Goal: Task Accomplishment & Management: Complete application form

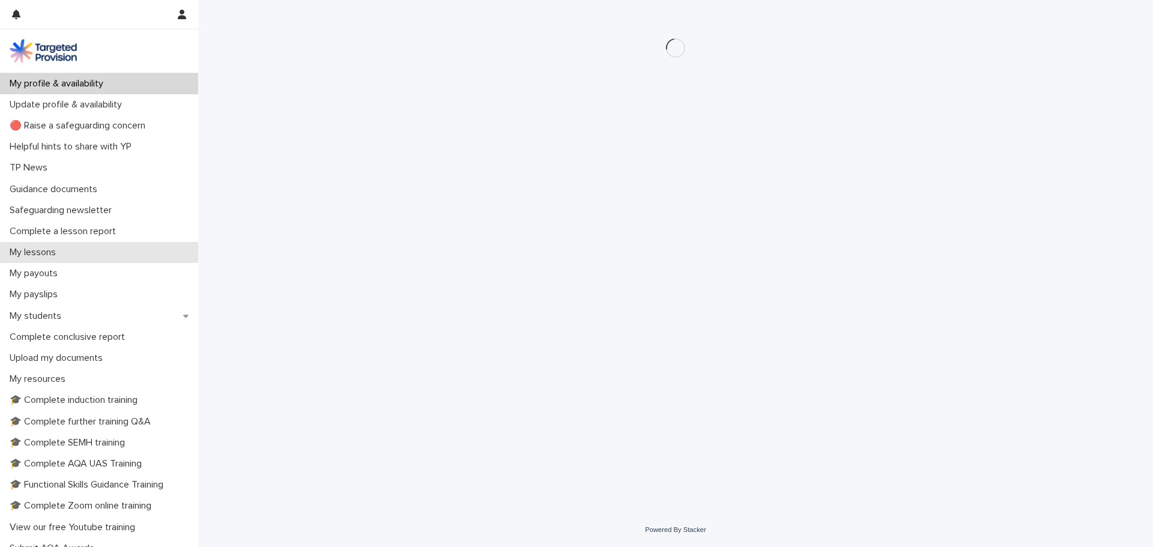
click at [103, 258] on div "My lessons" at bounding box center [99, 252] width 198 height 21
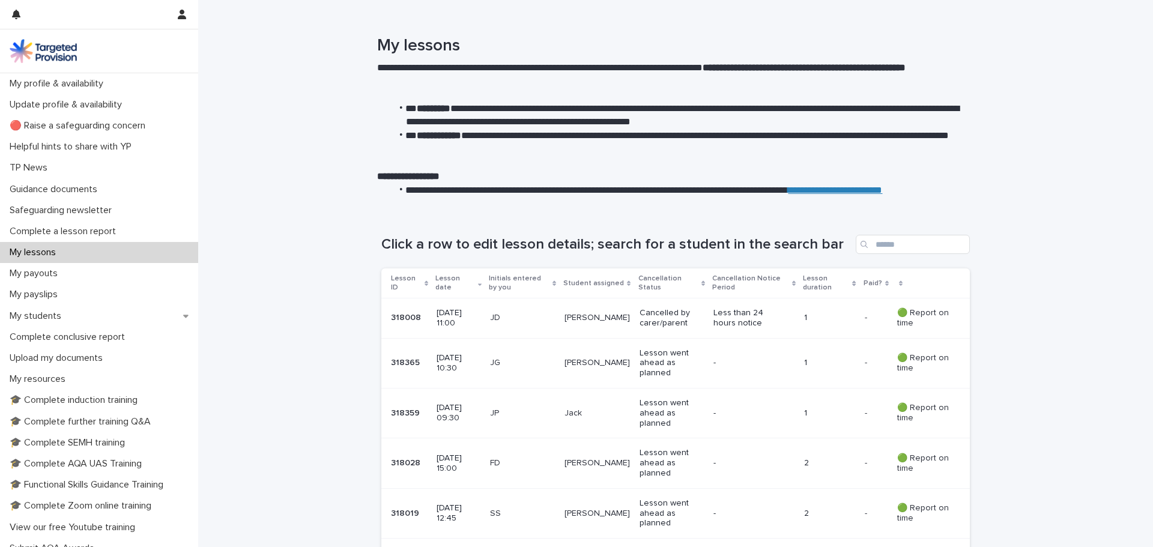
click at [68, 247] on div "My lessons" at bounding box center [99, 252] width 198 height 21
click at [83, 236] on p "Complete a lesson report" at bounding box center [65, 231] width 121 height 11
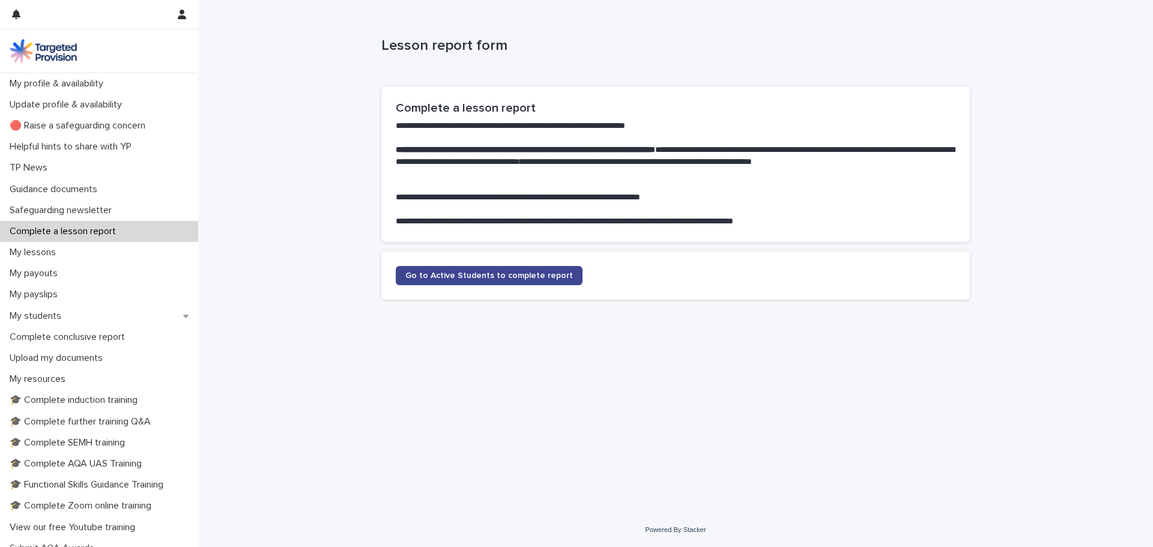
click at [545, 285] on link "Go to Active Students to complete report" at bounding box center [489, 275] width 187 height 19
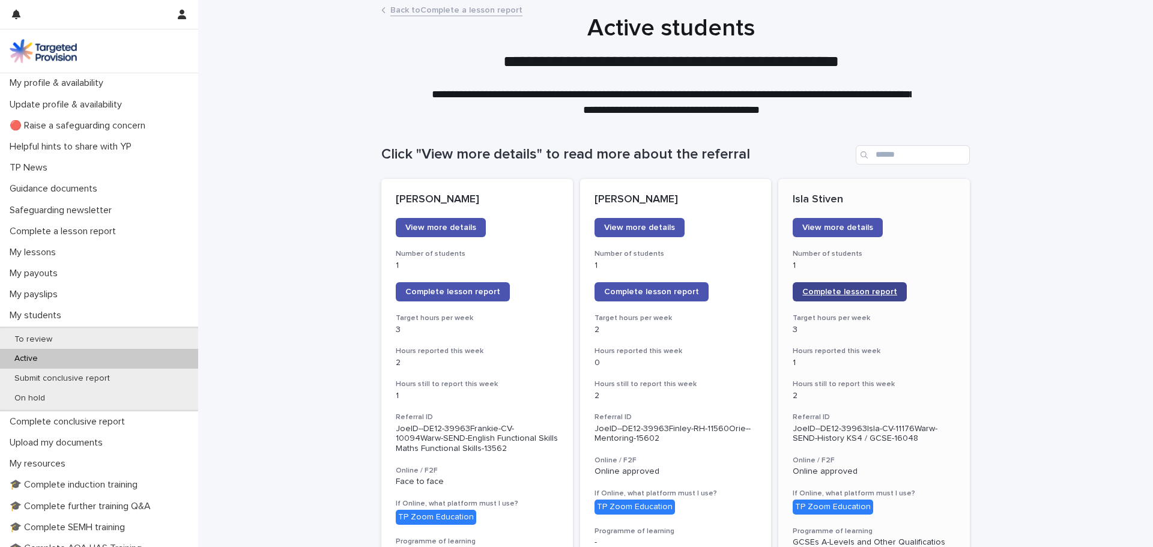
click at [882, 294] on span "Complete lesson report" at bounding box center [849, 292] width 95 height 8
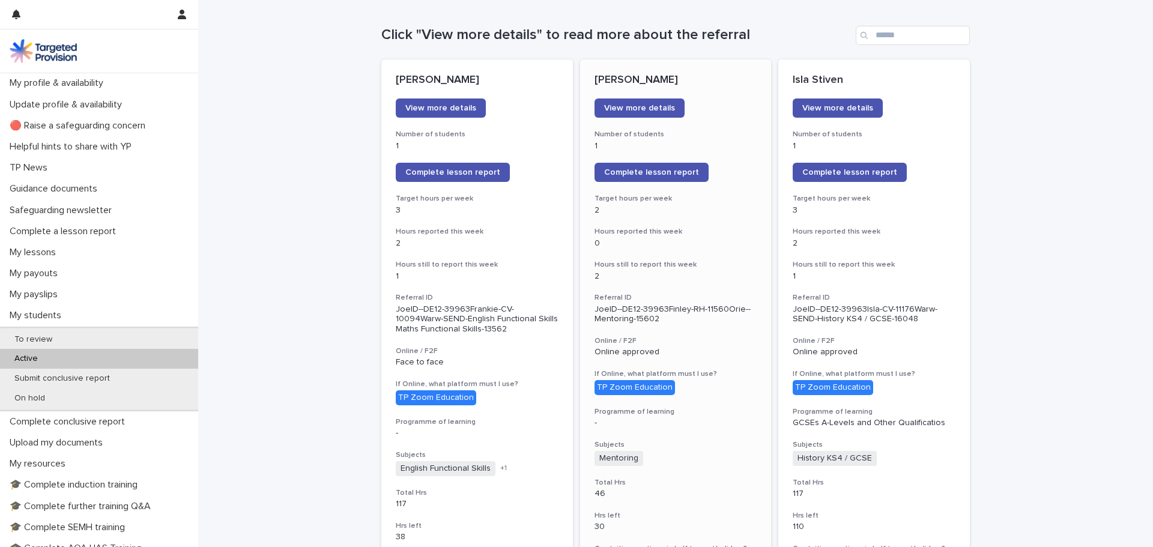
scroll to position [120, 0]
click at [650, 174] on span "Complete lesson report" at bounding box center [651, 172] width 95 height 8
click at [31, 253] on p "My lessons" at bounding box center [35, 252] width 61 height 11
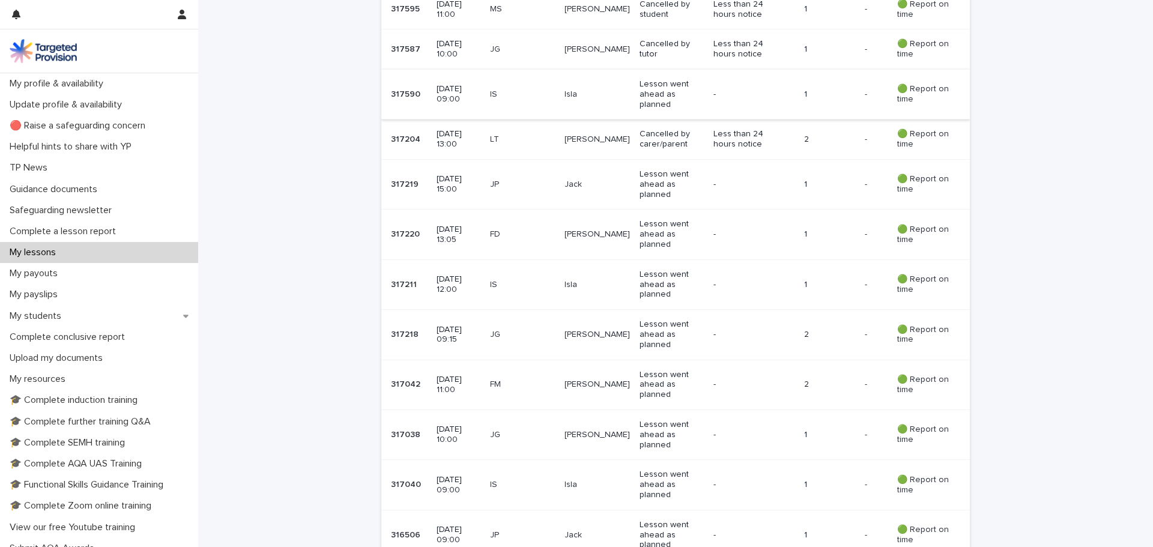
scroll to position [600, 0]
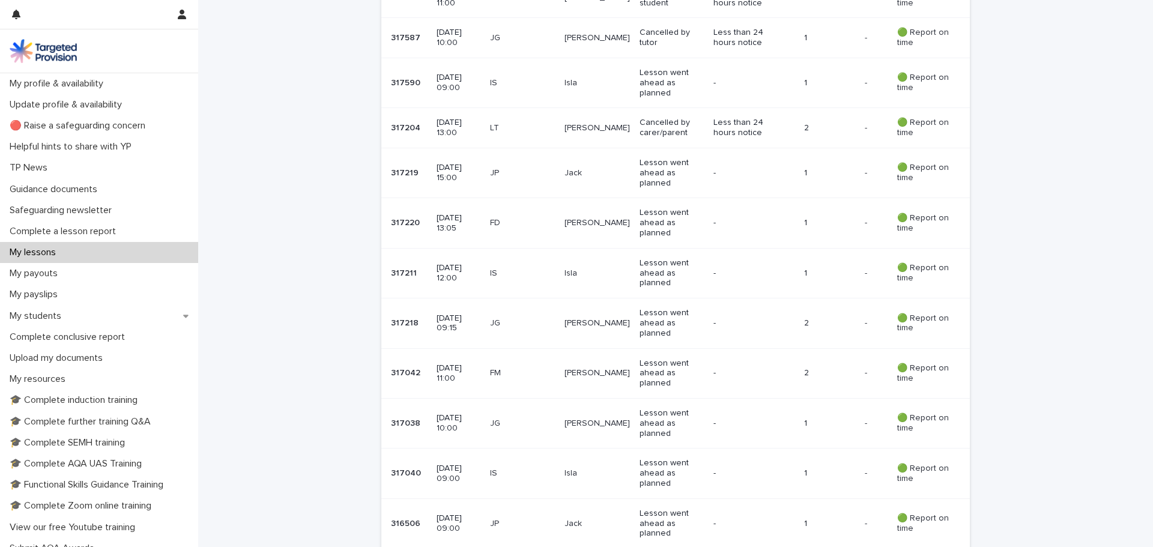
click at [619, 382] on div "[PERSON_NAME]" at bounding box center [596, 373] width 65 height 20
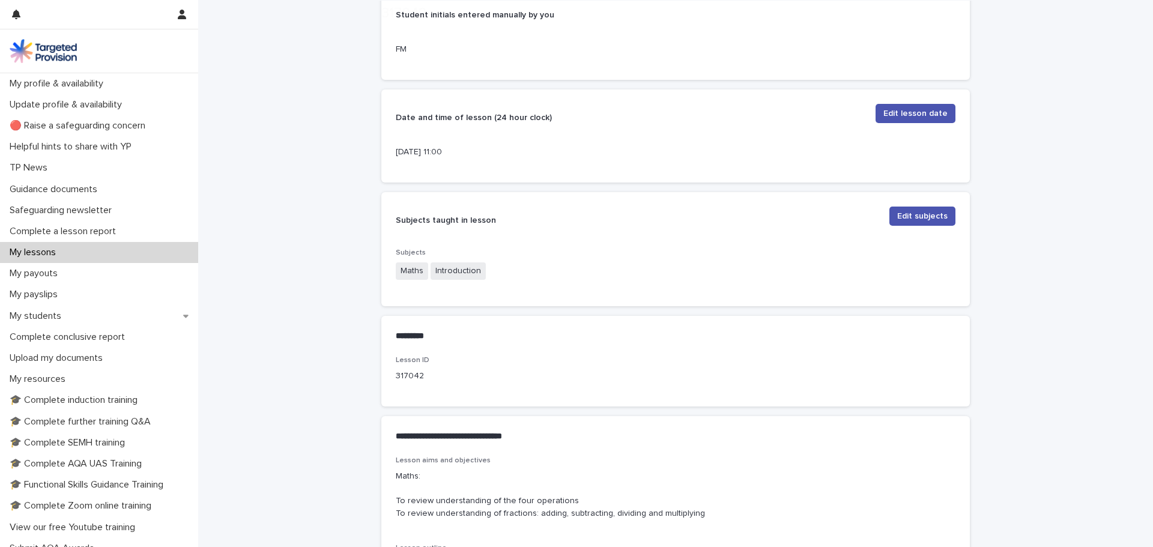
scroll to position [521, 0]
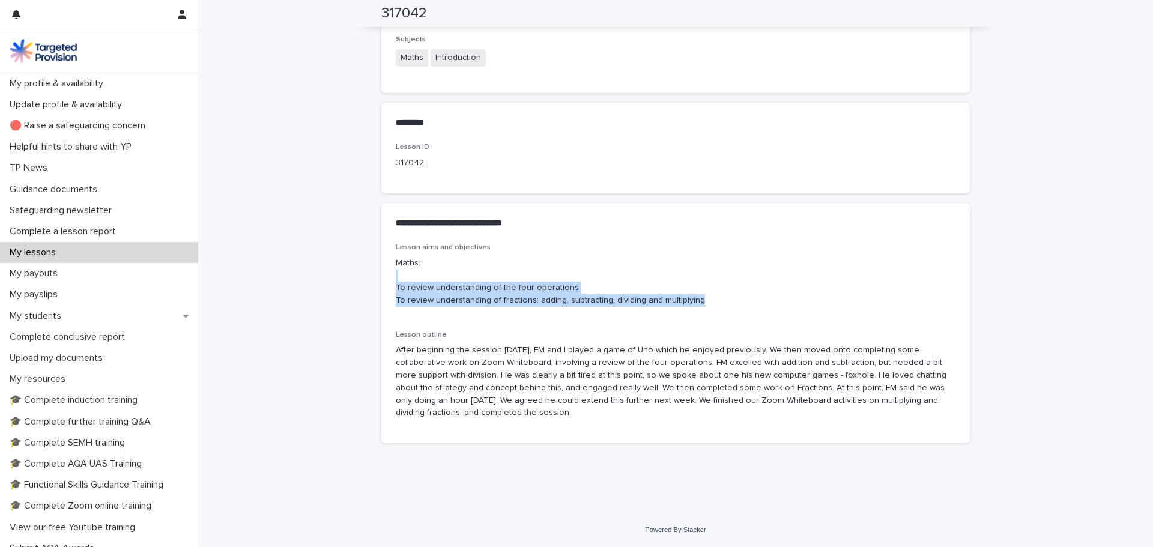
drag, startPoint x: 708, startPoint y: 301, endPoint x: 375, endPoint y: 284, distance: 333.1
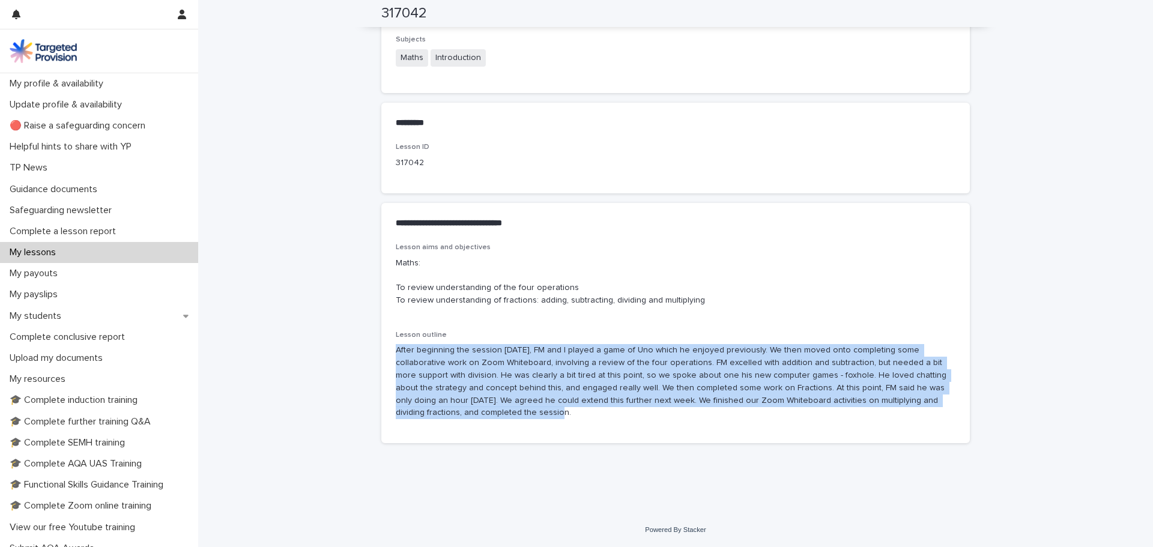
drag, startPoint x: 442, startPoint y: 426, endPoint x: 385, endPoint y: 354, distance: 91.0
click at [385, 354] on div "Lesson aims and objectives Maths: To review understanding of the four operation…" at bounding box center [675, 343] width 588 height 200
copy p "After beginning the session [DATE], FM and I played a game of Uno which he enjo…"
click at [65, 249] on p "My lessons" at bounding box center [35, 252] width 61 height 11
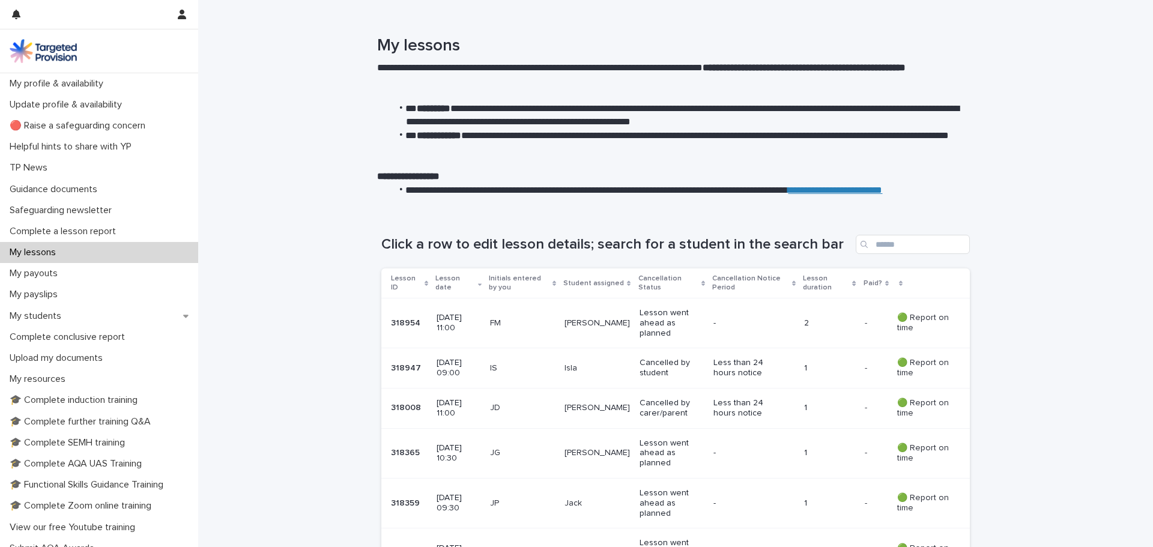
scroll to position [180, 0]
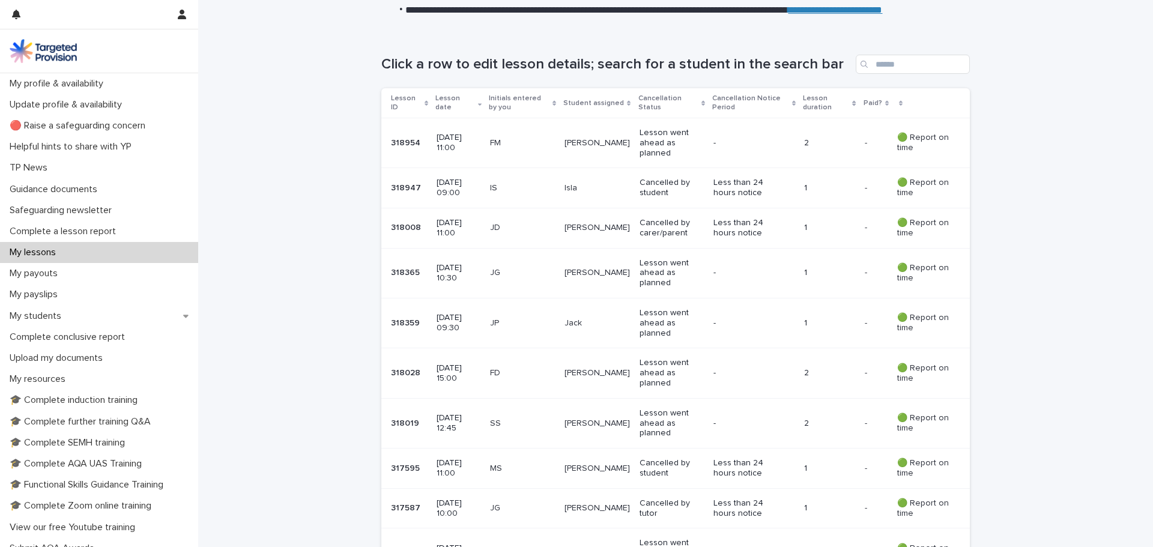
click at [630, 267] on td "[PERSON_NAME]" at bounding box center [597, 273] width 75 height 50
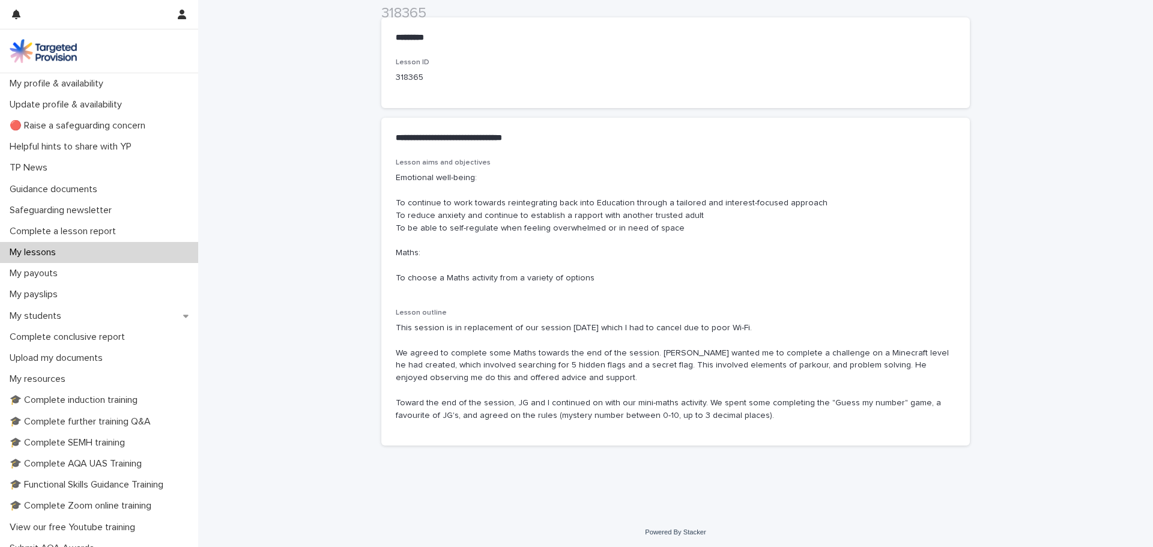
scroll to position [647, 0]
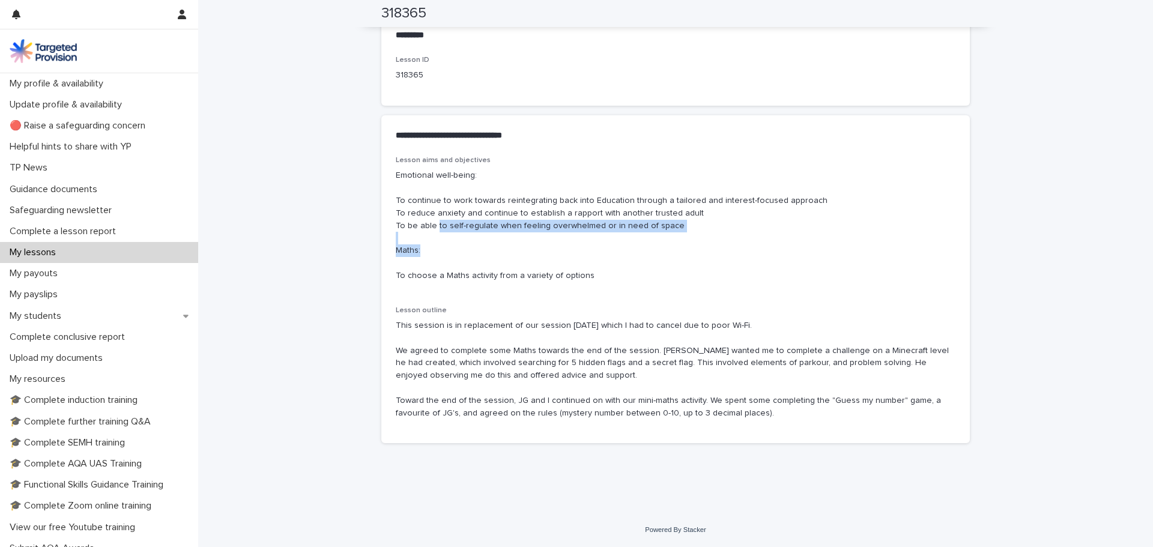
drag, startPoint x: 553, startPoint y: 255, endPoint x: 483, endPoint y: 246, distance: 70.2
click at [441, 229] on p "Emotional well-being: To continue to work towards reintegrating back into Educa…" at bounding box center [676, 225] width 560 height 112
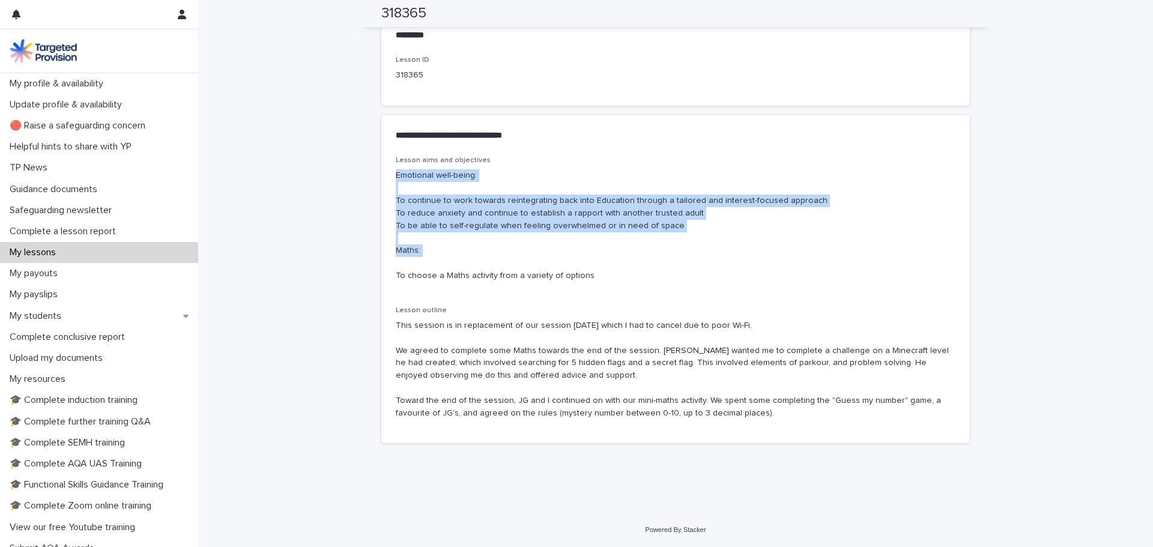
drag, startPoint x: 590, startPoint y: 269, endPoint x: 418, endPoint y: 193, distance: 187.6
click at [382, 173] on div "Lesson aims and objectives Emotional well-being: To continue to work towards re…" at bounding box center [675, 299] width 588 height 287
drag, startPoint x: 604, startPoint y: 279, endPoint x: 389, endPoint y: 174, distance: 239.2
click at [389, 174] on div "Lesson aims and objectives Emotional well-being: To continue to work towards re…" at bounding box center [675, 299] width 588 height 287
copy p "Emotional well-being: To continue to work towards reintegrating back into Educa…"
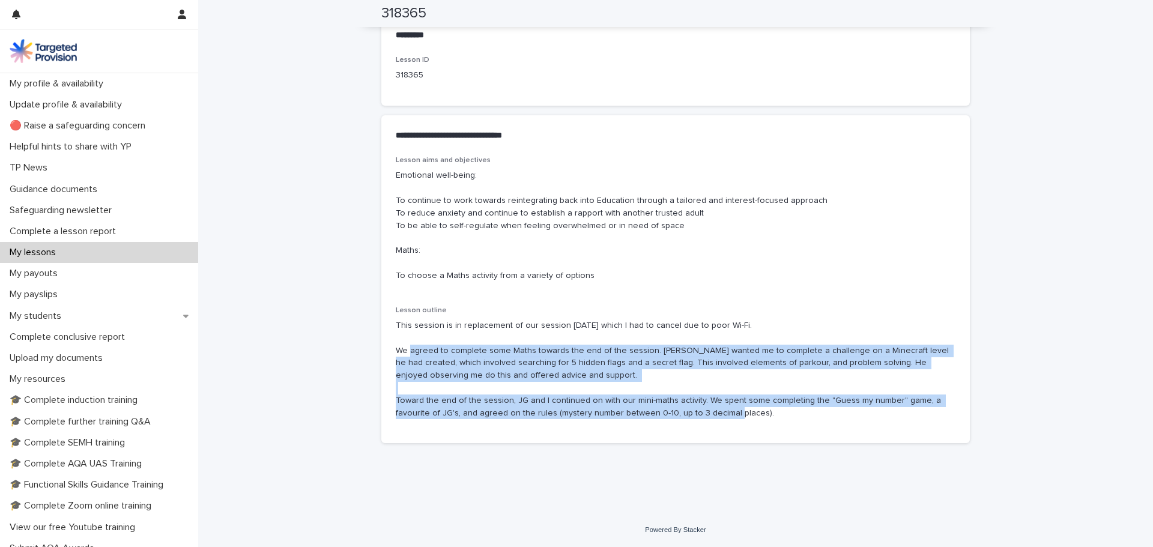
drag, startPoint x: 766, startPoint y: 427, endPoint x: 391, endPoint y: 346, distance: 383.9
click at [396, 346] on div "Lesson outline This session is in replacement of our session [DATE] which I had…" at bounding box center [676, 367] width 560 height 123
copy p "We agreed to complete some Maths towards the end of the session. [PERSON_NAME] …"
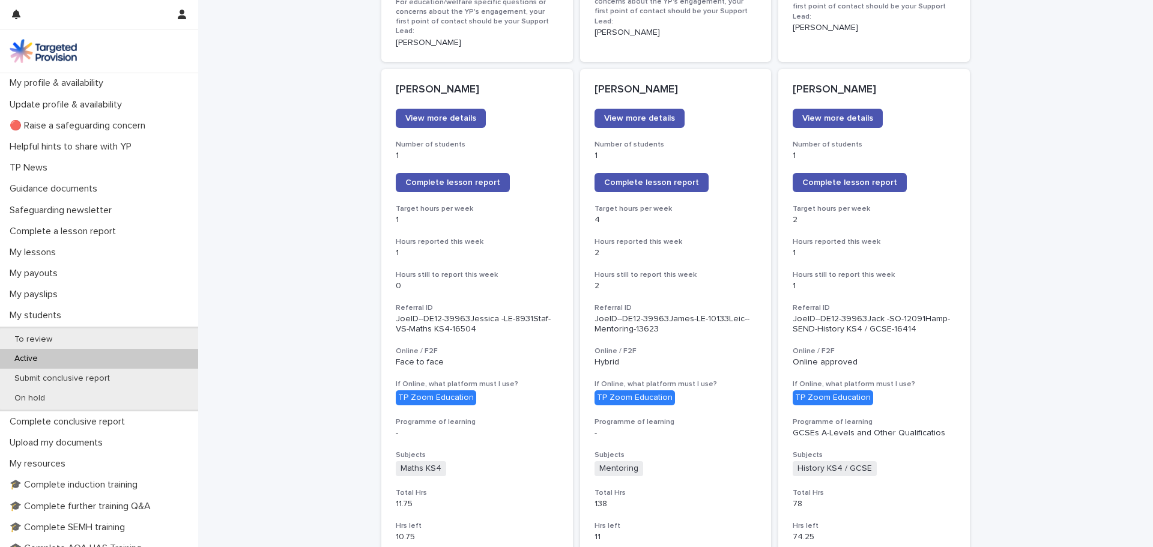
scroll to position [953, 0]
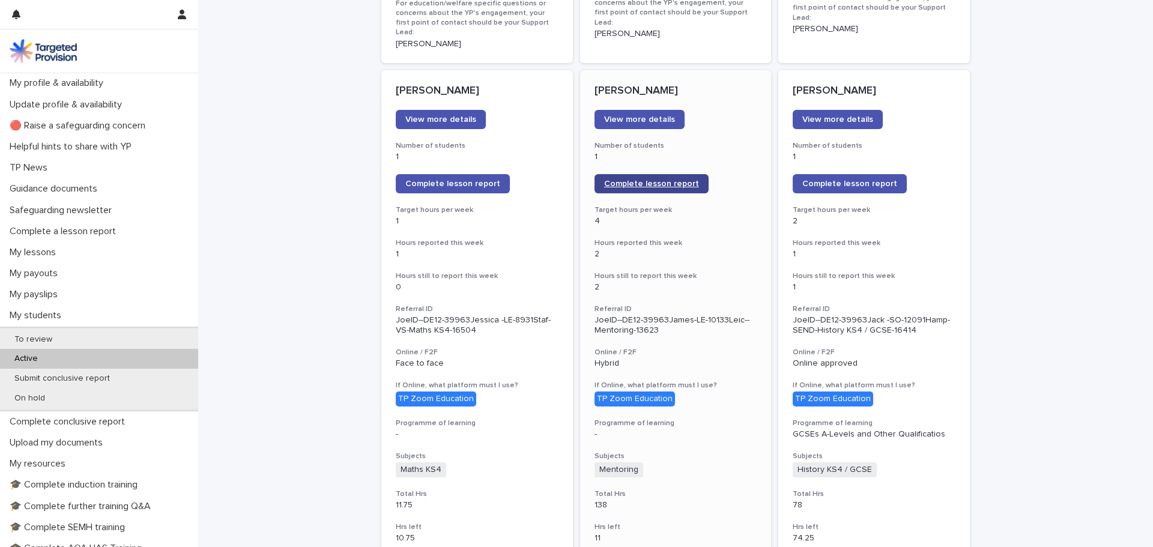
click at [665, 174] on link "Complete lesson report" at bounding box center [651, 183] width 114 height 19
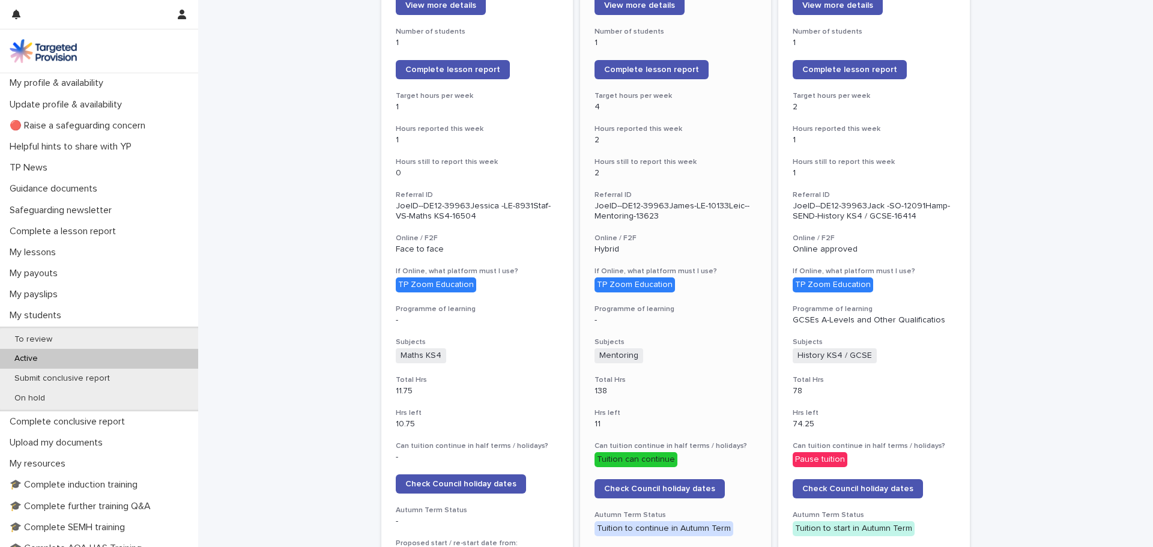
scroll to position [1253, 0]
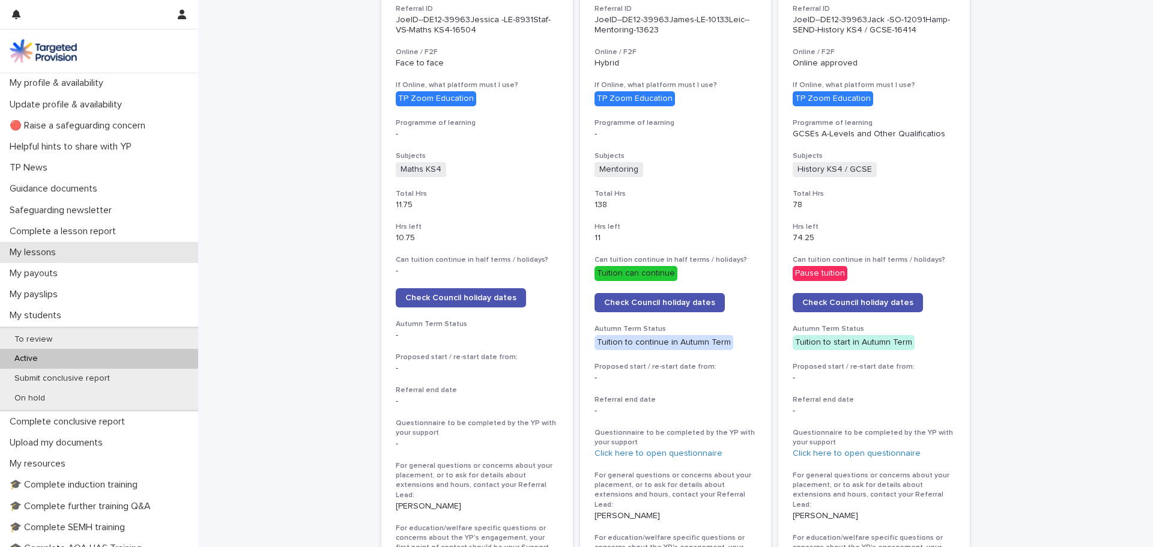
click at [58, 259] on div "My lessons" at bounding box center [99, 252] width 198 height 21
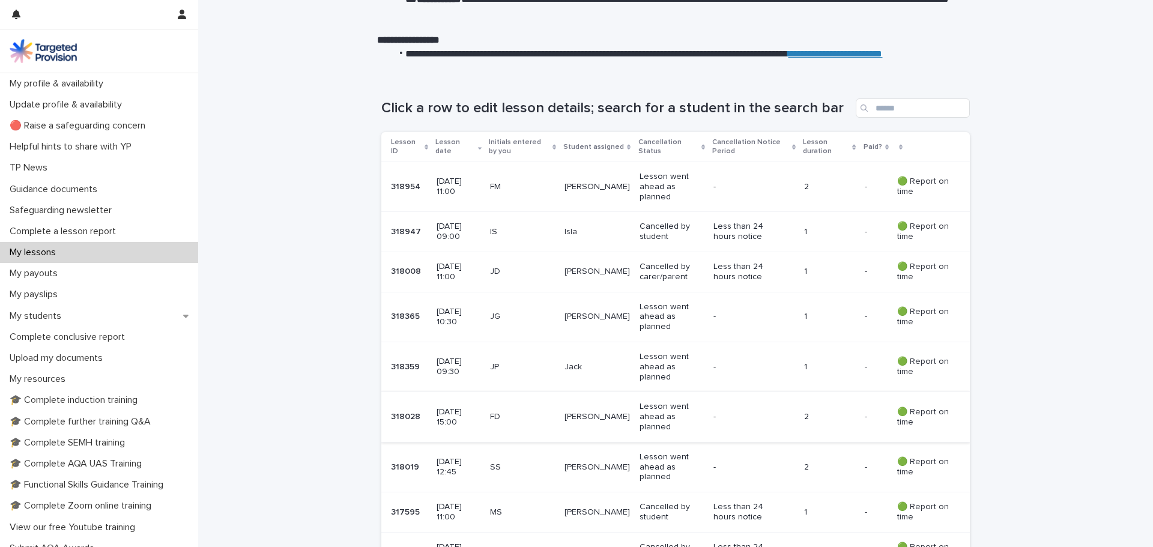
scroll to position [300, 0]
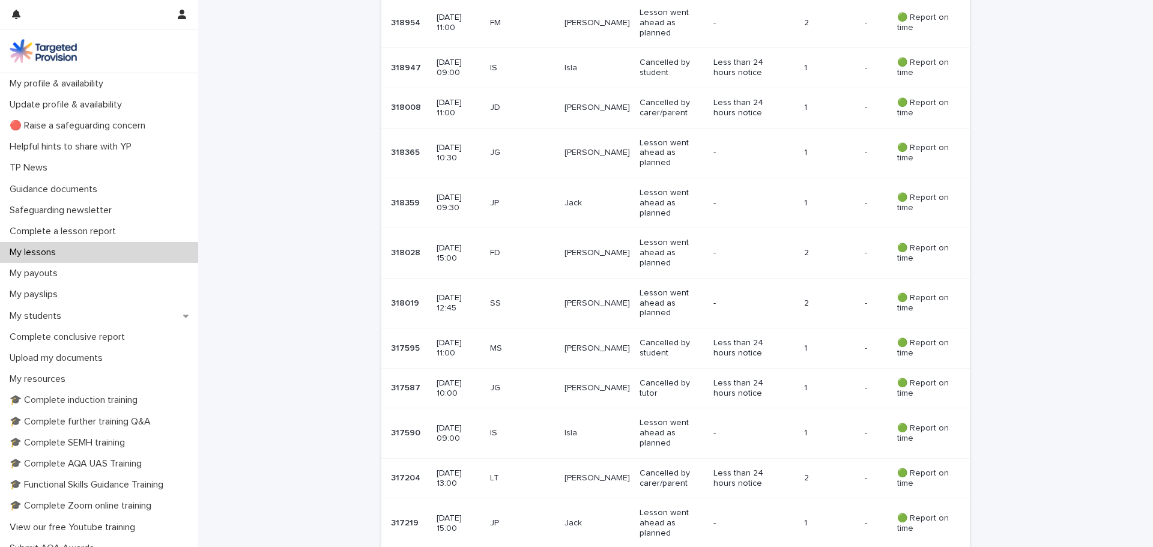
click at [663, 150] on p "Lesson went ahead as planned" at bounding box center [671, 153] width 64 height 30
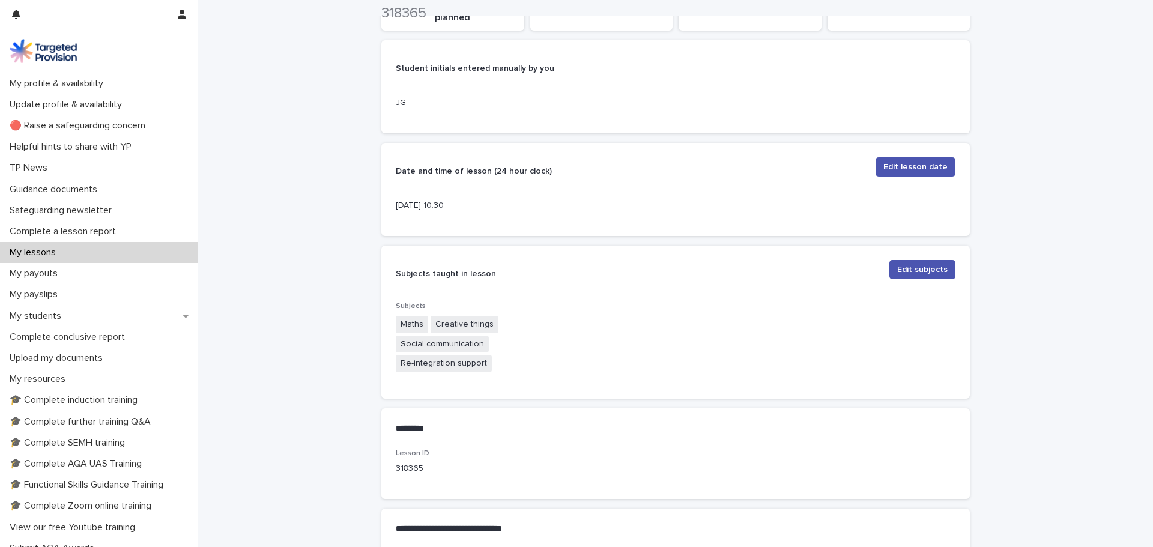
scroll to position [647, 0]
